Goal: Task Accomplishment & Management: Manage account settings

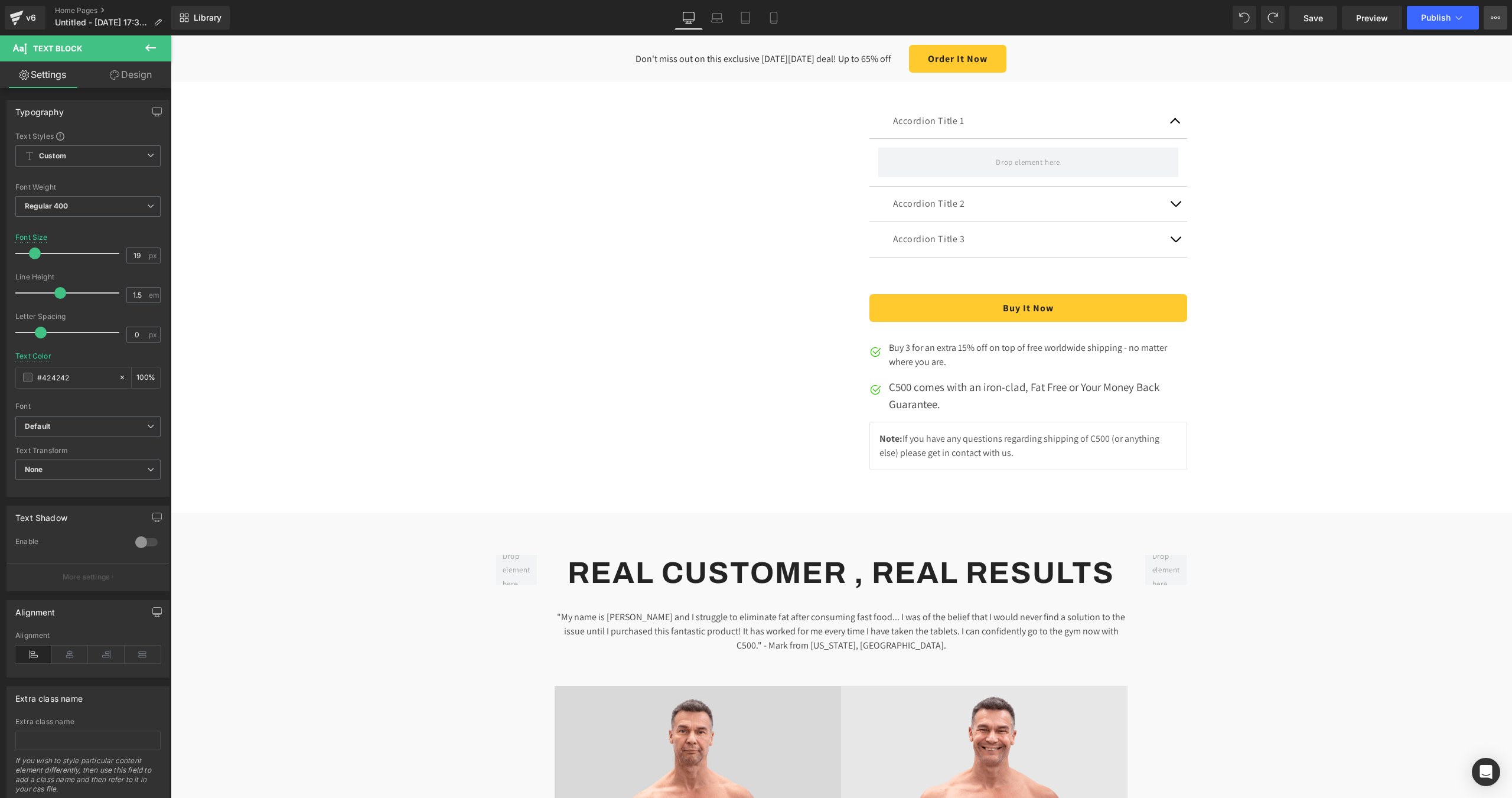
click at [1494, 13] on button "View Live Page View with current Template Save Template to Library Schedule Pub…" at bounding box center [1495, 17] width 23 height 23
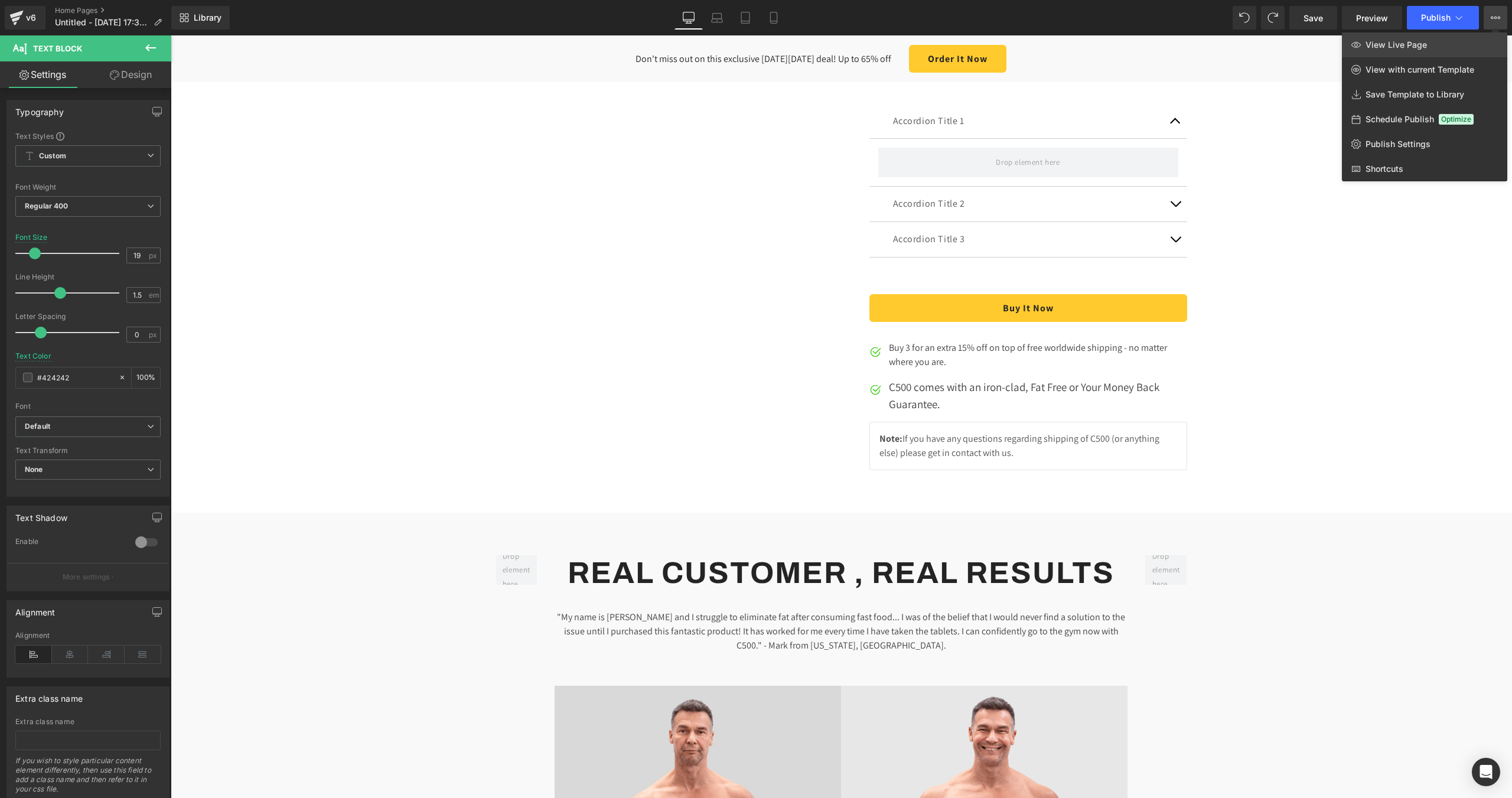
click at [1389, 51] on link "View Live Page" at bounding box center [1425, 45] width 165 height 25
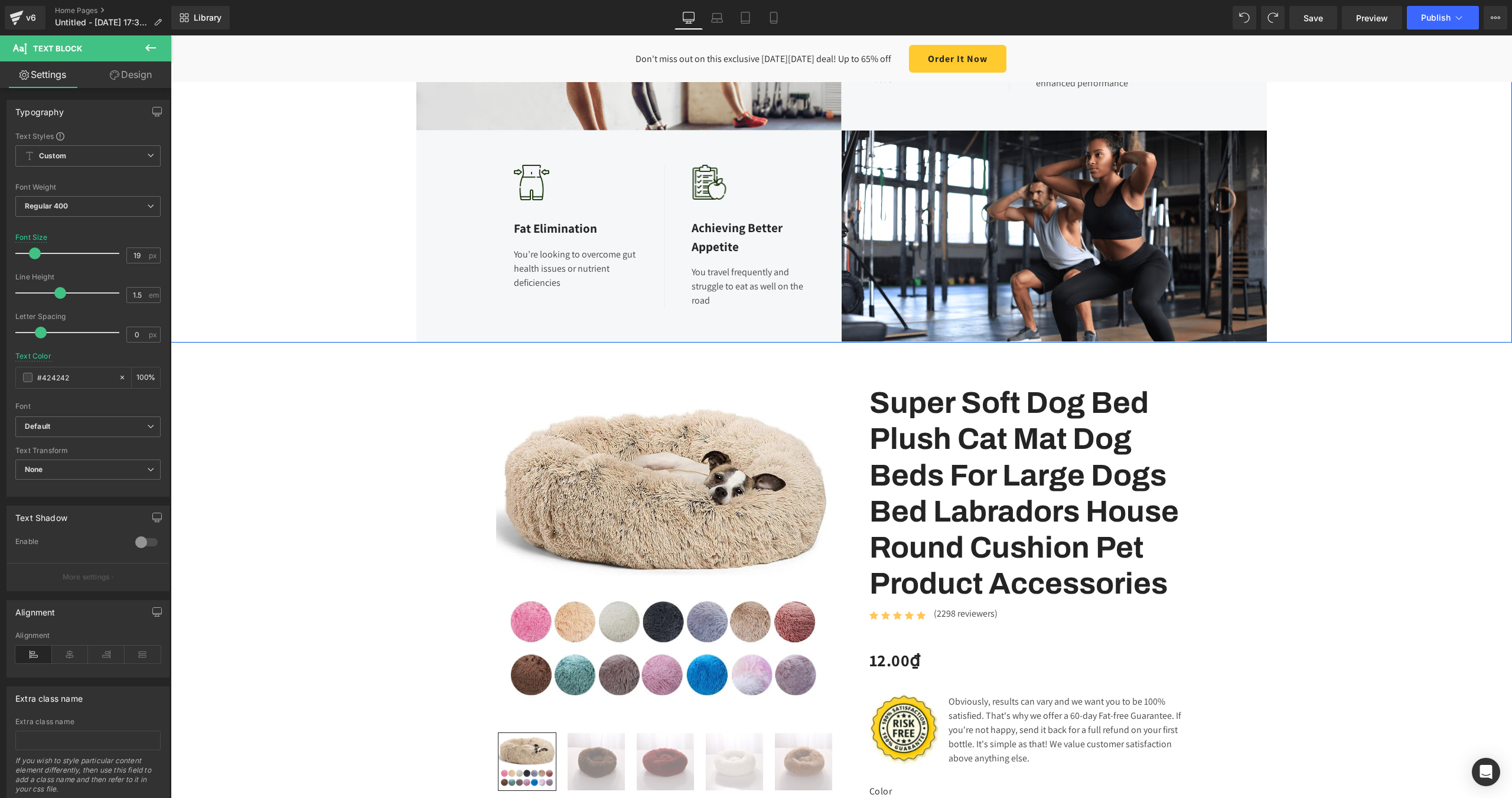
scroll to position [709, 0]
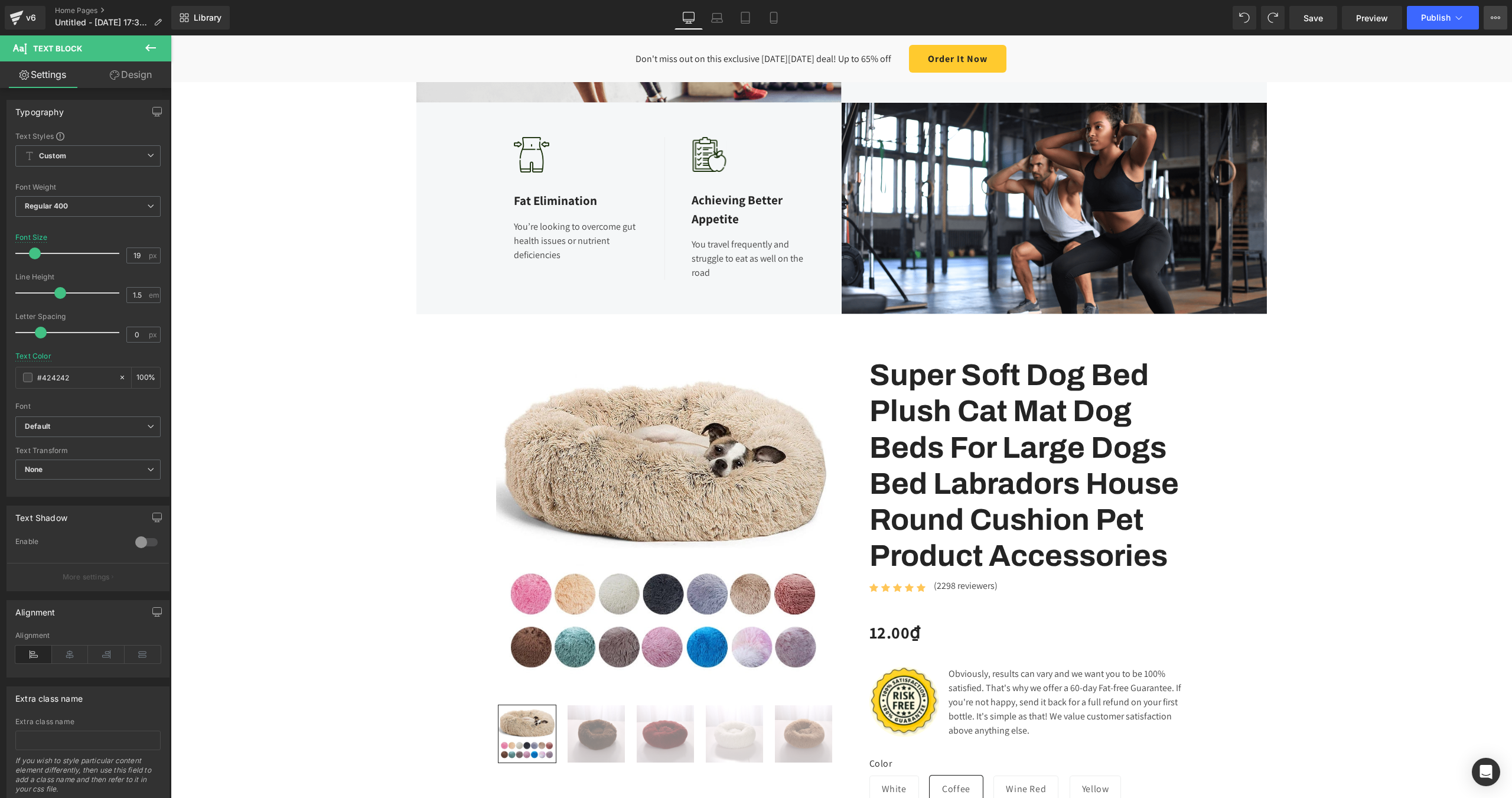
click at [1498, 20] on icon at bounding box center [1495, 17] width 10 height 10
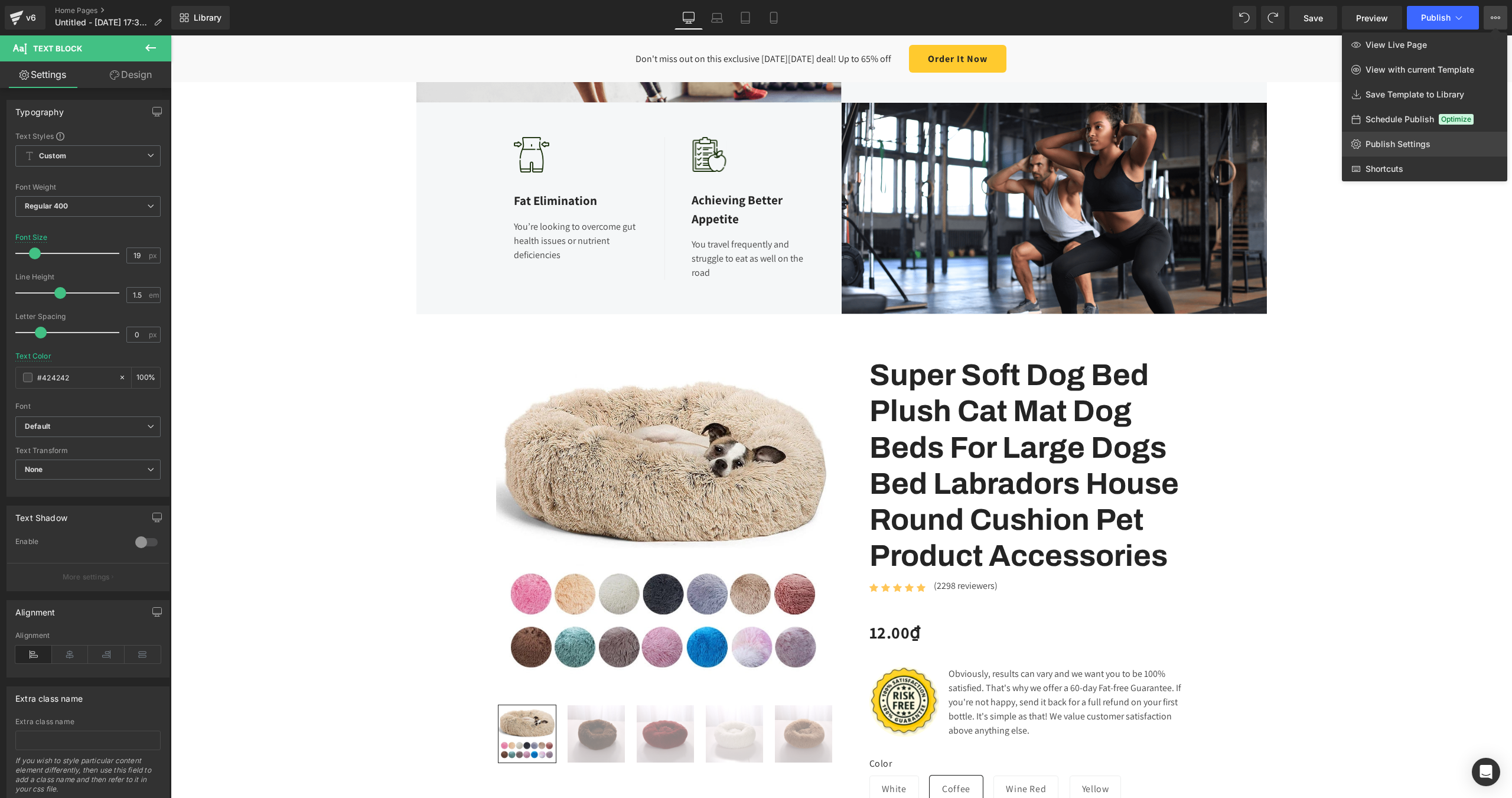
click at [1400, 143] on span "Publish Settings" at bounding box center [1397, 144] width 65 height 11
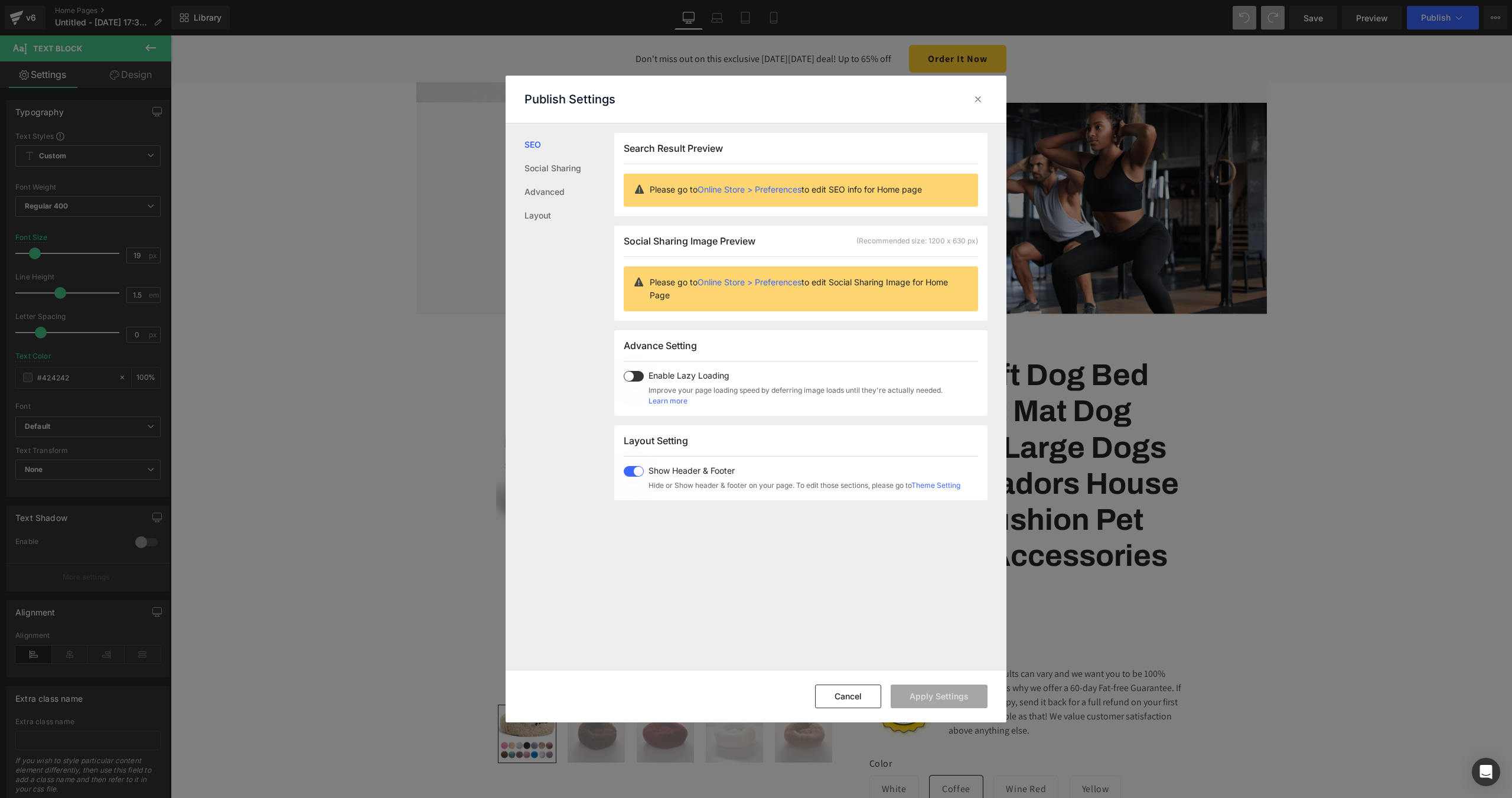
click at [698, 285] on p "Please go to Online Store > Preferences to edit Social Sharing Image for Home P…" at bounding box center [809, 288] width 319 height 26
click at [669, 277] on p "Please go to Online Store > Preferences to edit Social Sharing Image for Home P…" at bounding box center [809, 288] width 319 height 26
click at [663, 181] on div "Please go to Online Store > Preferences to edit SEO info for Home page" at bounding box center [800, 190] width 354 height 33
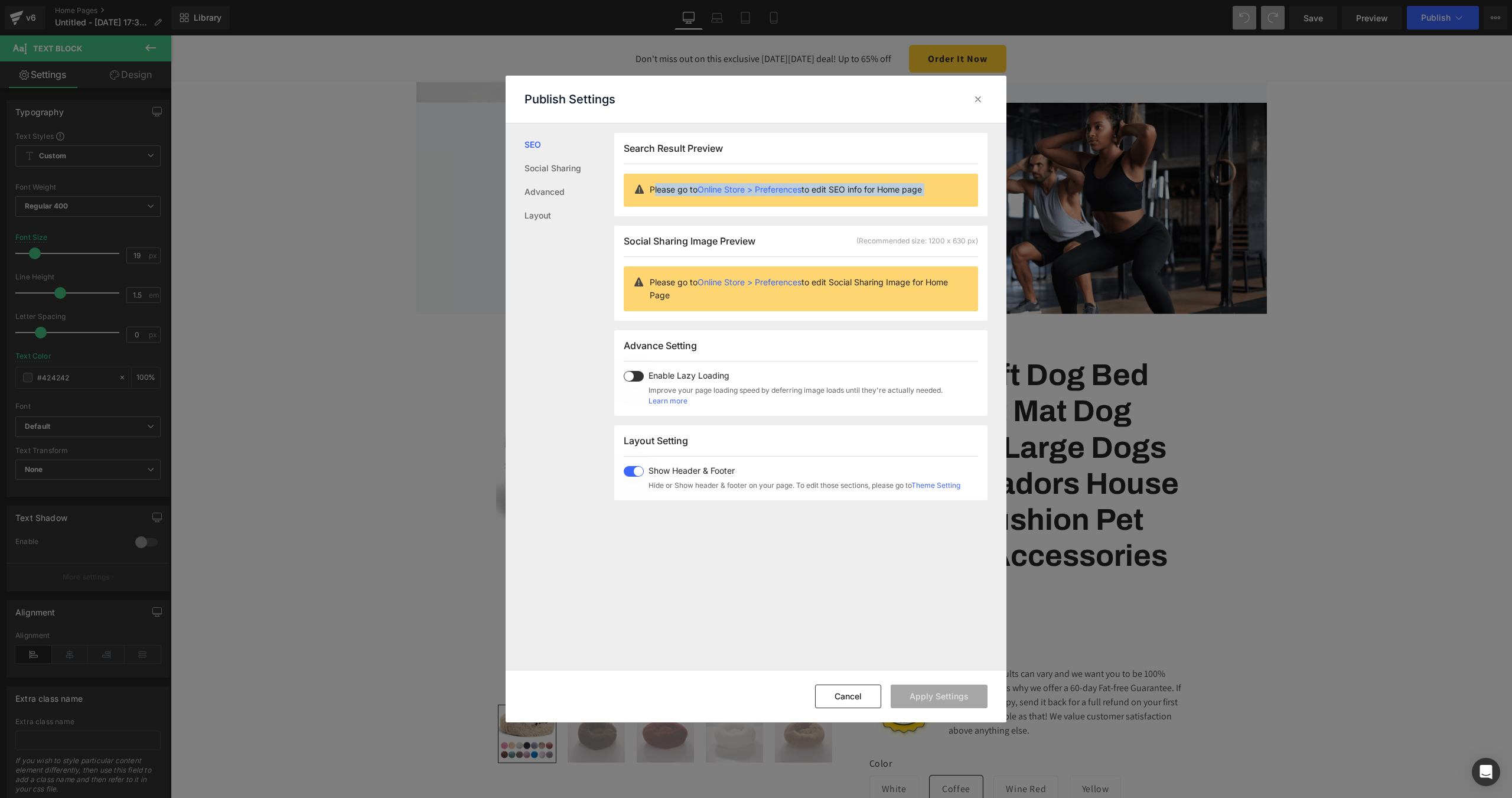
click at [663, 181] on div "Please go to Online Store > Preferences to edit SEO info for Home page" at bounding box center [800, 190] width 354 height 33
click at [879, 194] on p "Please go to Online Store > Preferences to edit SEO info for Home page" at bounding box center [809, 189] width 319 height 13
click at [842, 692] on button "Cancel" at bounding box center [848, 696] width 66 height 23
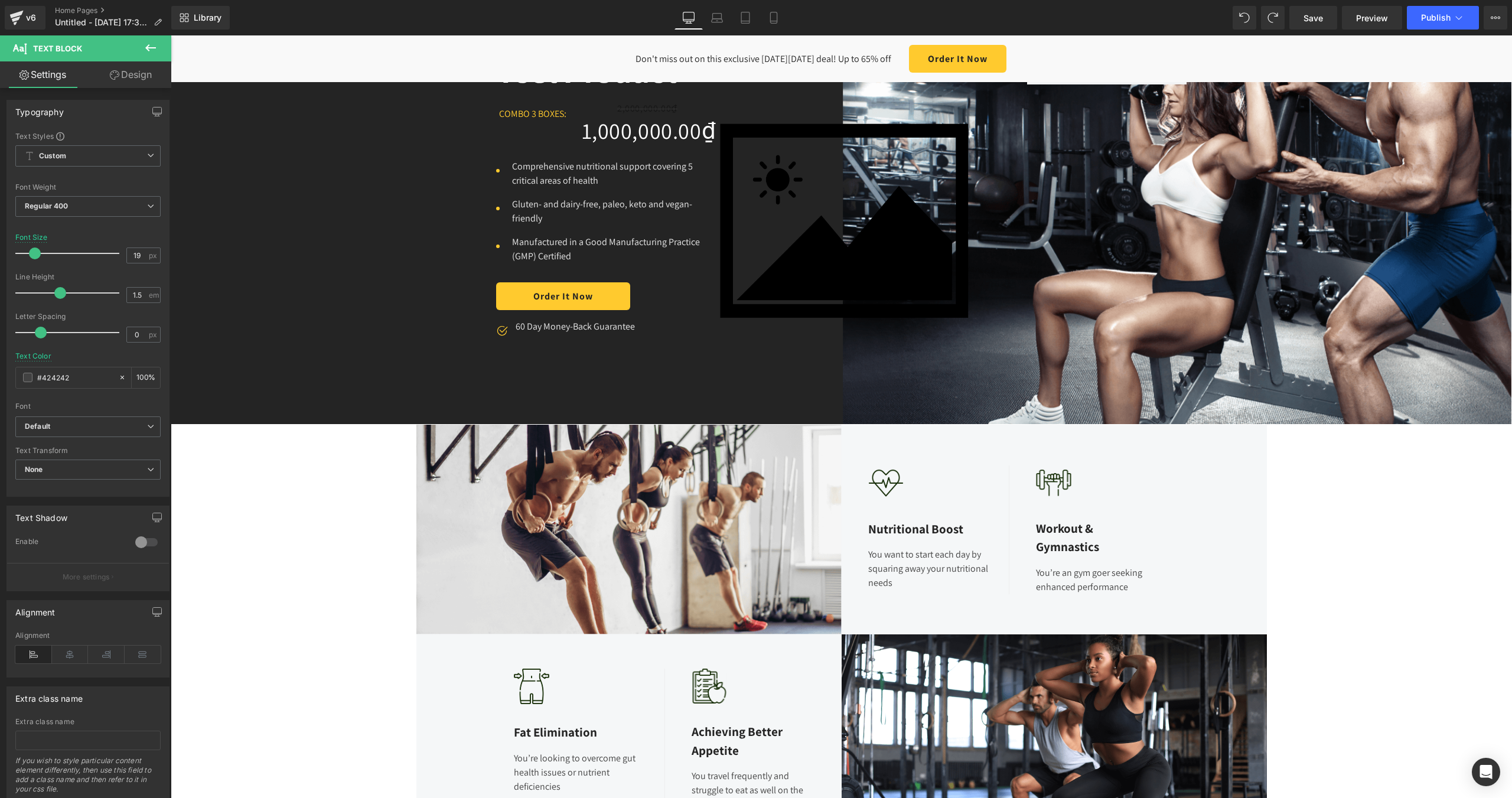
scroll to position [0, 0]
